Goal: Information Seeking & Learning: Learn about a topic

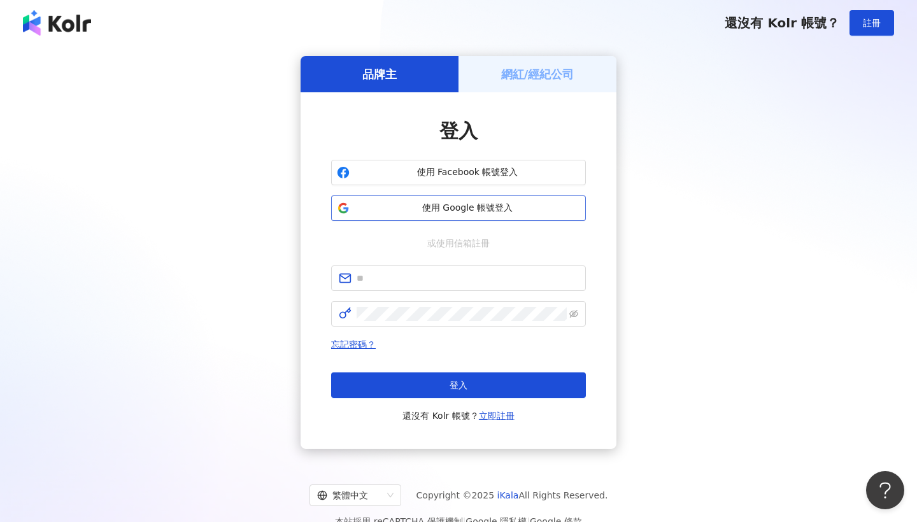
click at [488, 214] on span "使用 Google 帳號登入" at bounding box center [467, 208] width 225 height 13
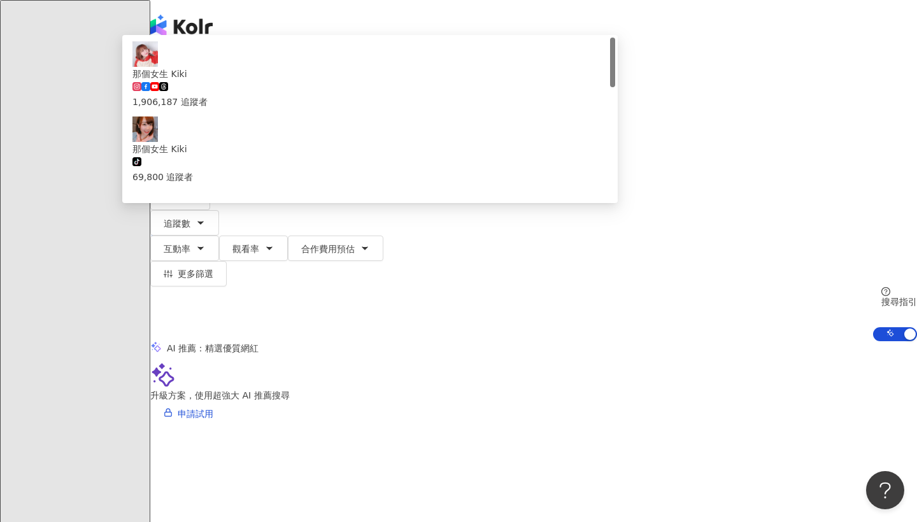
type input "*********"
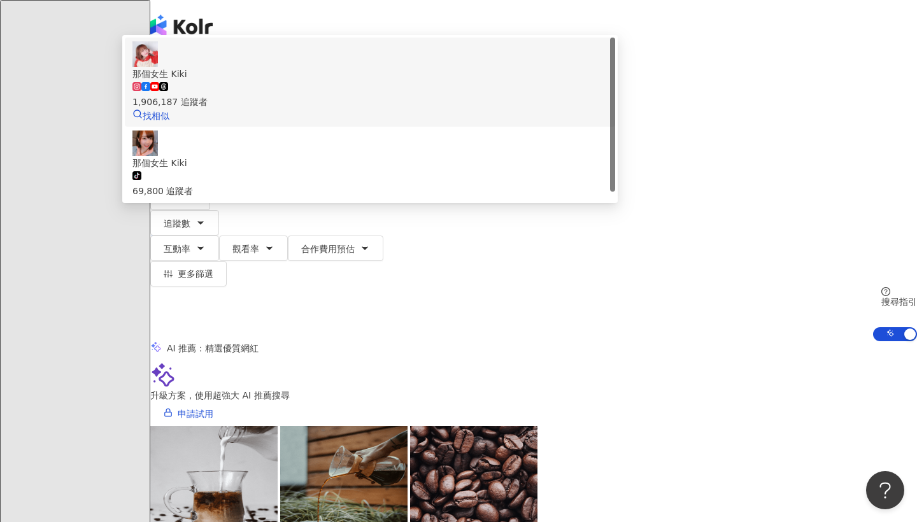
click at [544, 81] on span "那個女生 Kiki" at bounding box center [369, 74] width 475 height 14
